Goal: Complete application form

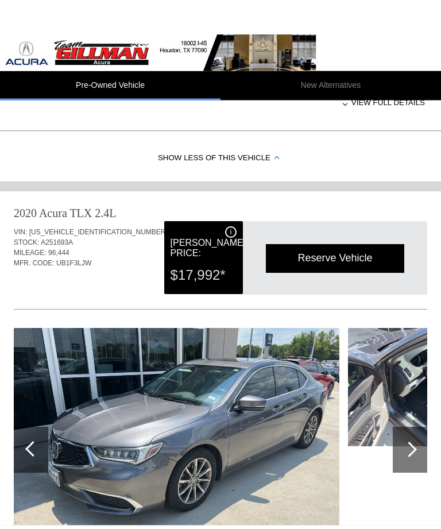
scroll to position [526, 0]
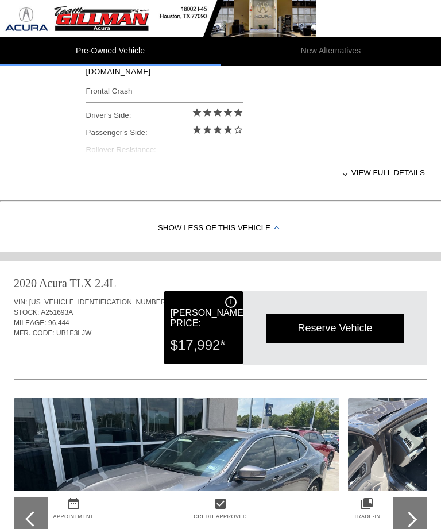
click at [351, 335] on div "Reserve Vehicle" at bounding box center [335, 328] width 138 height 28
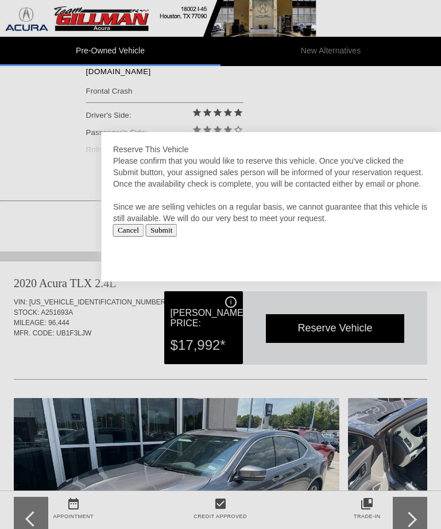
click at [178, 227] on input "Submit" at bounding box center [162, 230] width 32 height 13
click at [178, 230] on input "Submit" at bounding box center [162, 230] width 32 height 13
click at [178, 236] on input "Submit" at bounding box center [162, 230] width 32 height 13
click at [178, 229] on input "Submit" at bounding box center [162, 230] width 32 height 13
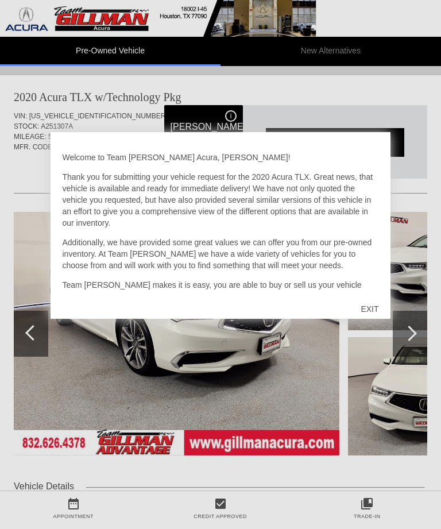
click at [376, 314] on div "EXIT" at bounding box center [369, 309] width 41 height 34
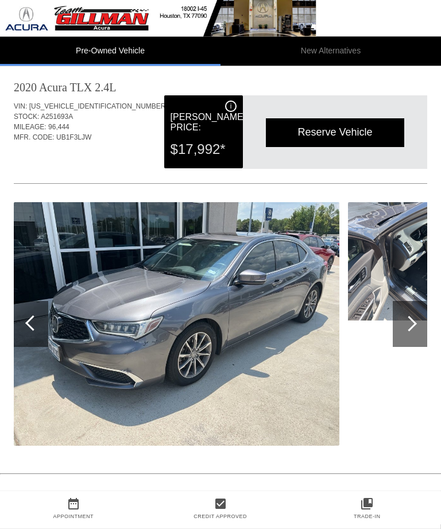
scroll to position [722, 0]
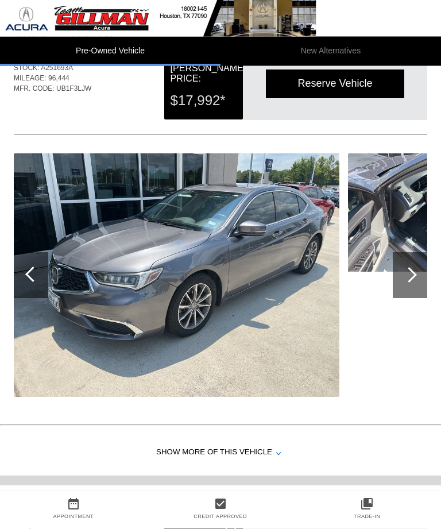
click at [411, 276] on div at bounding box center [410, 276] width 16 height 16
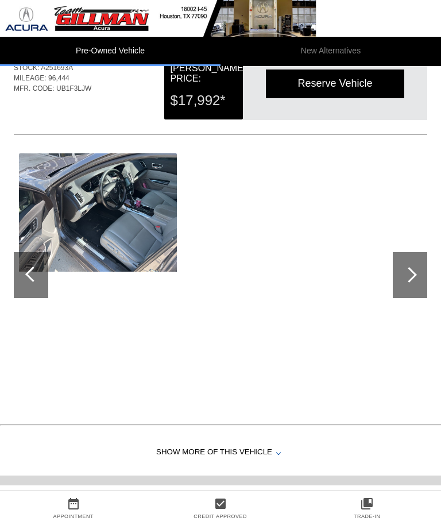
click at [418, 269] on div at bounding box center [410, 275] width 34 height 46
click at [34, 276] on div at bounding box center [33, 275] width 16 height 16
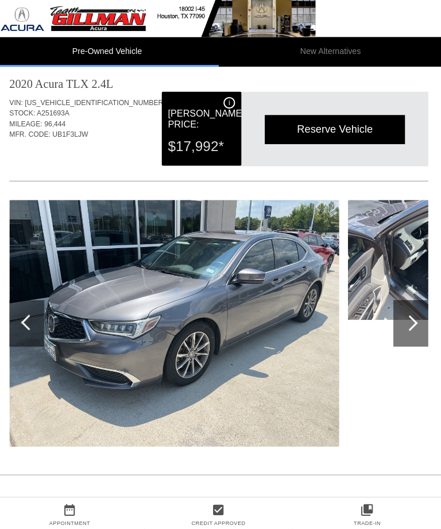
scroll to position [725, 0]
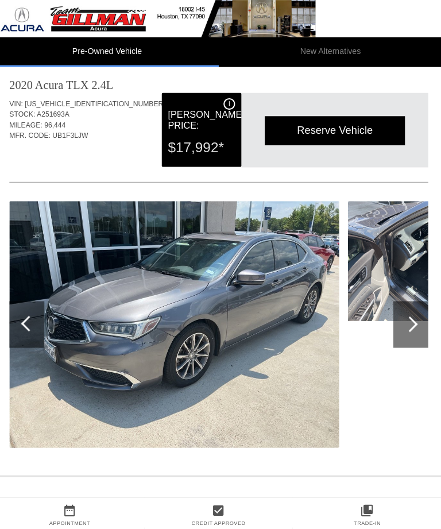
click at [410, 319] on div at bounding box center [410, 321] width 34 height 46
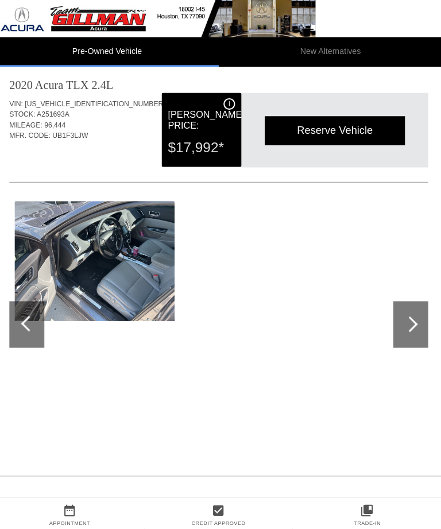
click at [409, 331] on div at bounding box center [410, 321] width 34 height 46
click at [27, 334] on div at bounding box center [31, 321] width 34 height 46
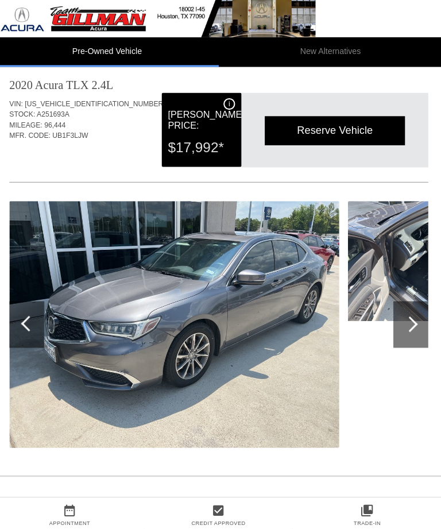
click at [27, 313] on div at bounding box center [31, 321] width 34 height 46
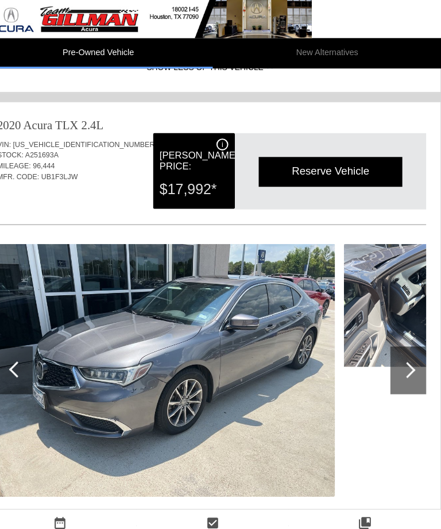
scroll to position [697, 1]
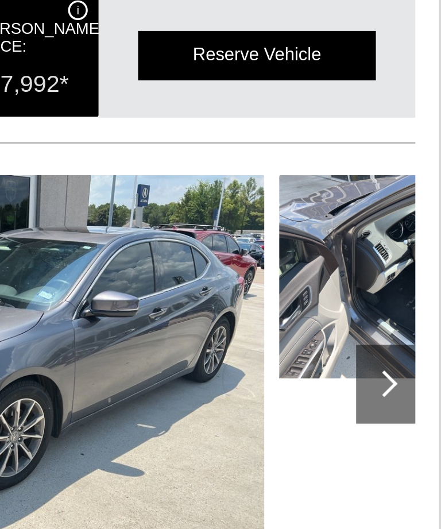
click at [392, 325] on div at bounding box center [409, 348] width 34 height 46
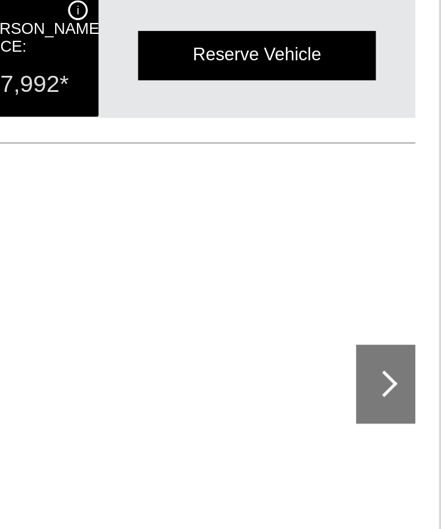
click at [392, 325] on div at bounding box center [409, 348] width 34 height 46
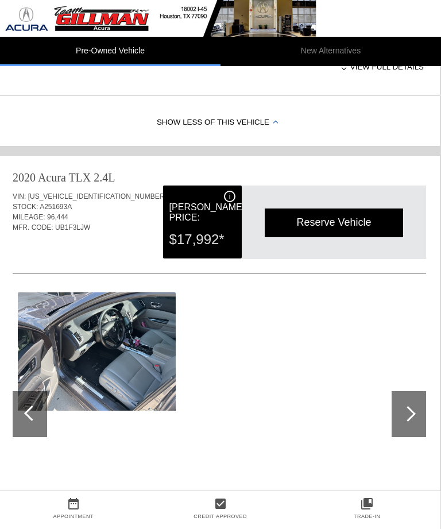
scroll to position [631, 0]
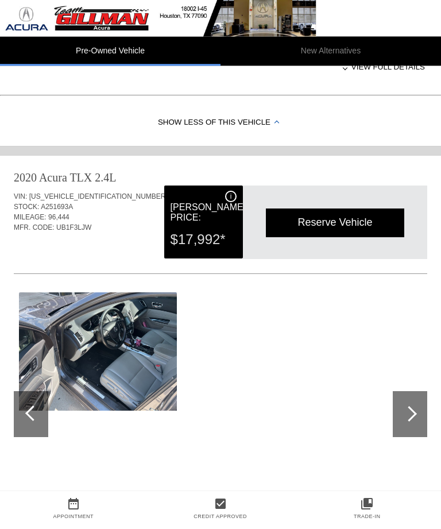
click at [237, 117] on div "Show Less of this Vehicle" at bounding box center [220, 124] width 441 height 46
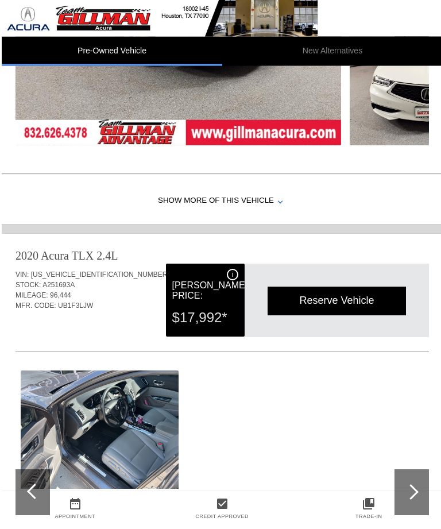
scroll to position [310, 0]
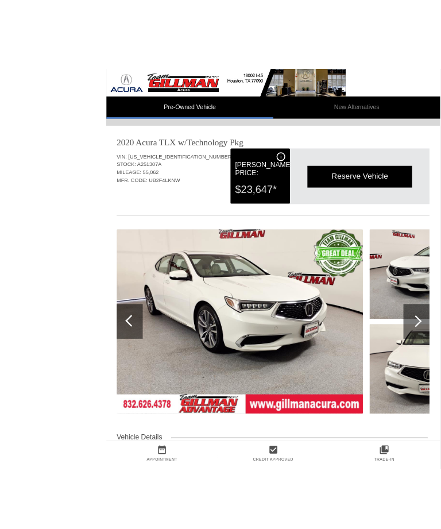
scroll to position [11, 1]
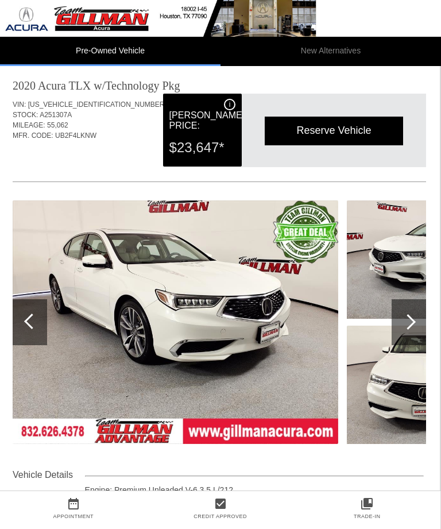
click at [281, 330] on img at bounding box center [176, 322] width 326 height 244
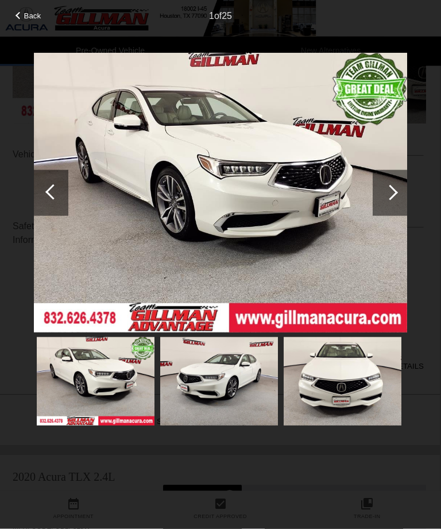
scroll to position [333, 1]
click at [22, 16] on div at bounding box center [19, 15] width 7 height 7
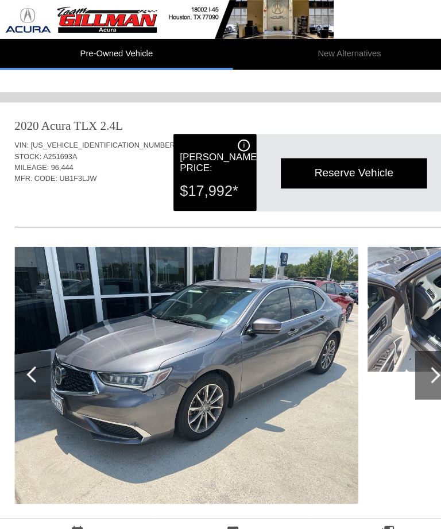
scroll to position [307, 0]
